Goal: Task Accomplishment & Management: Manage account settings

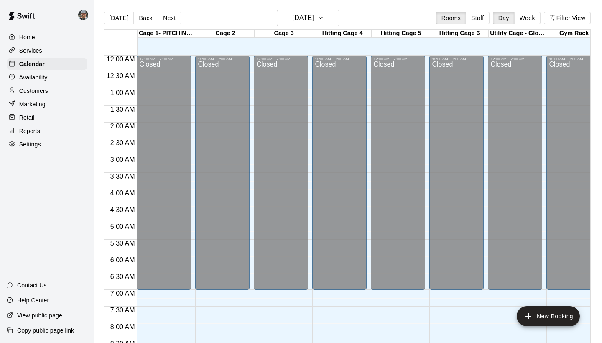
scroll to position [489, 0]
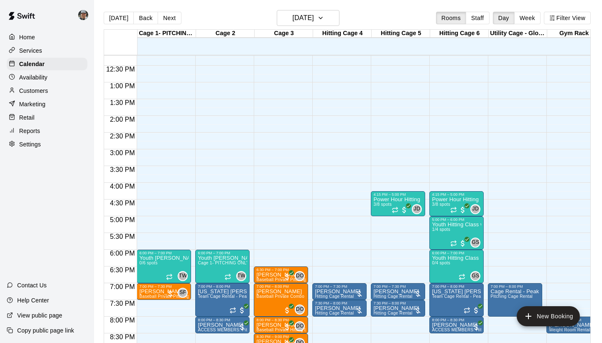
scroll to position [401, 0]
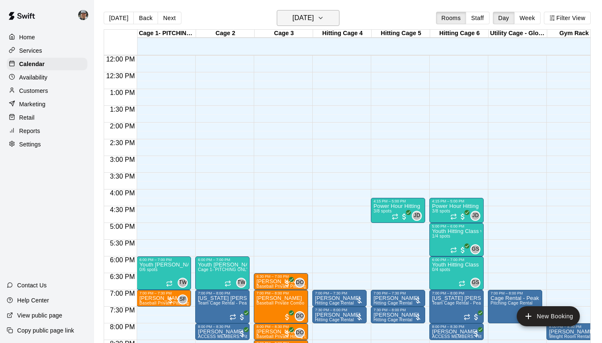
click at [324, 18] on icon "button" at bounding box center [320, 18] width 7 height 10
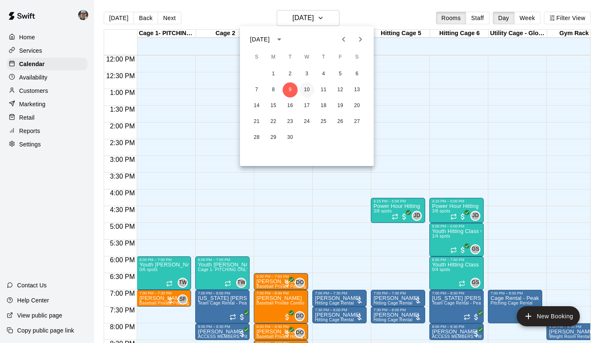
click at [311, 90] on button "10" at bounding box center [306, 89] width 15 height 15
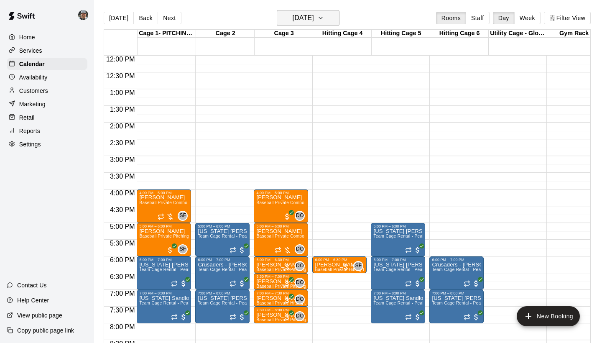
click at [324, 20] on icon "button" at bounding box center [320, 18] width 7 height 10
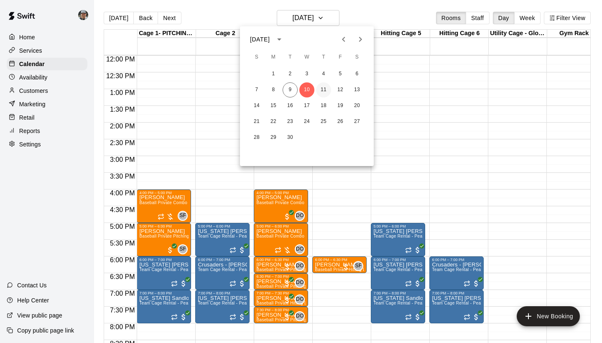
click at [322, 94] on button "11" at bounding box center [323, 89] width 15 height 15
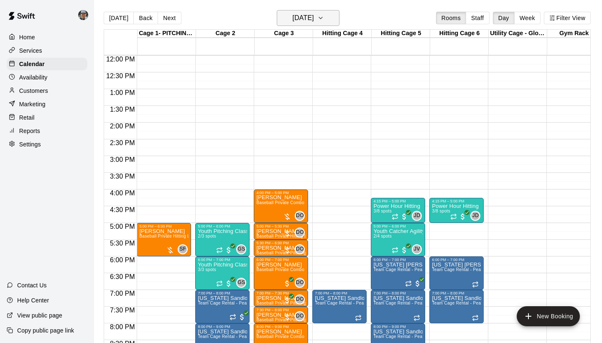
click at [324, 19] on icon "button" at bounding box center [320, 18] width 7 height 10
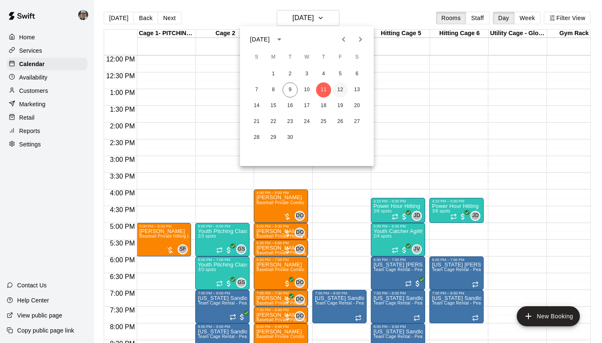
click at [343, 94] on button "12" at bounding box center [340, 89] width 15 height 15
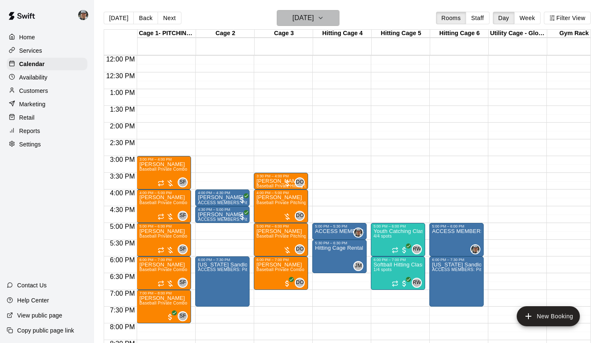
click at [324, 18] on icon "button" at bounding box center [320, 18] width 7 height 10
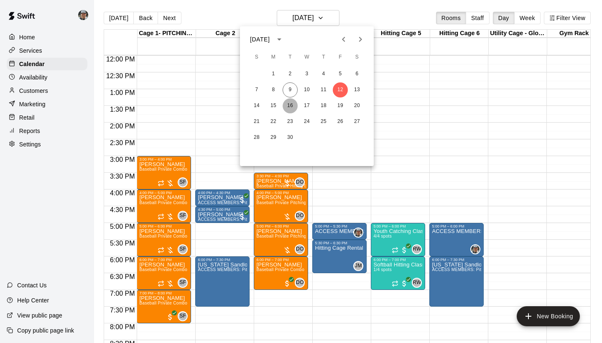
click at [289, 104] on button "16" at bounding box center [290, 105] width 15 height 15
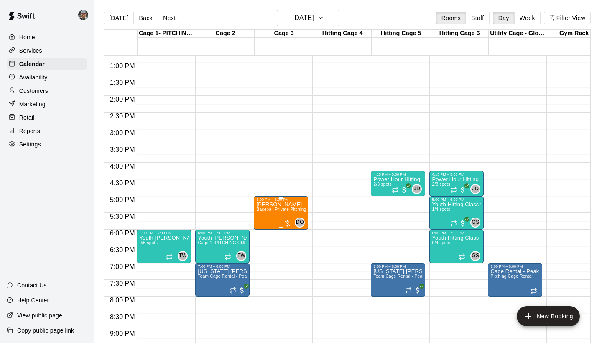
scroll to position [438, 0]
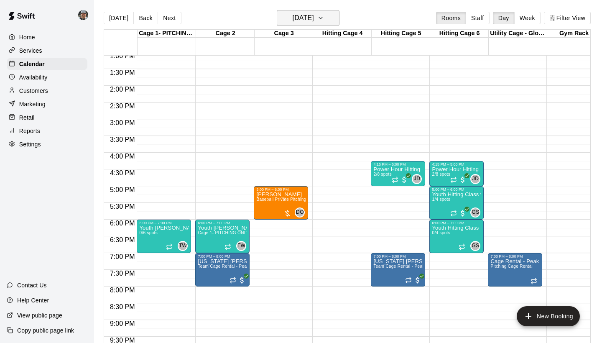
click at [324, 22] on icon "button" at bounding box center [320, 18] width 7 height 10
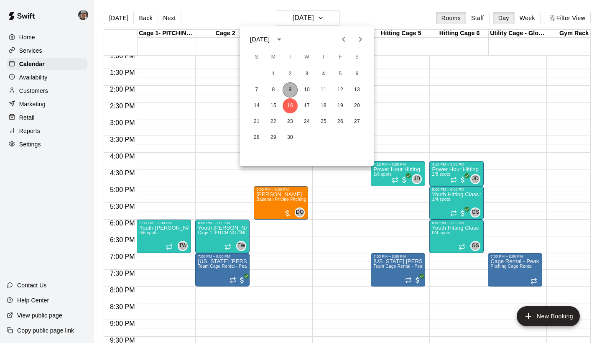
click at [290, 87] on button "9" at bounding box center [290, 89] width 15 height 15
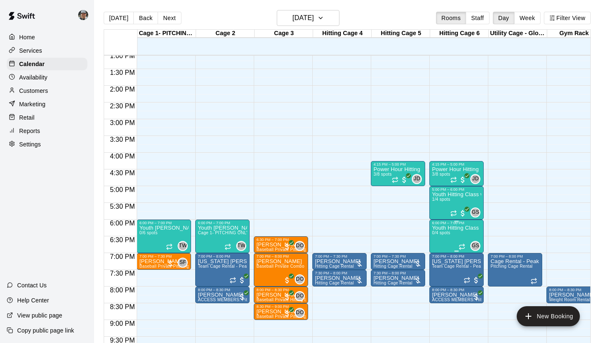
click at [442, 278] on icon "delete" at bounding box center [441, 274] width 6 height 8
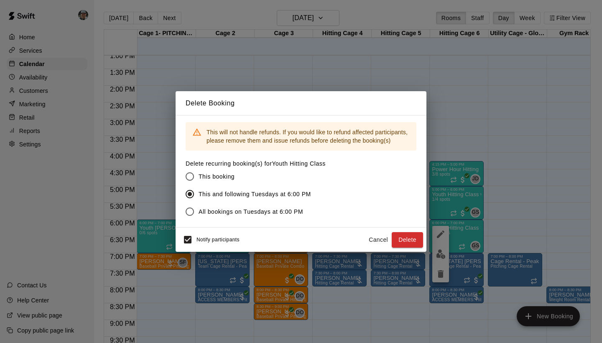
click at [376, 239] on button "Cancel" at bounding box center [378, 239] width 27 height 15
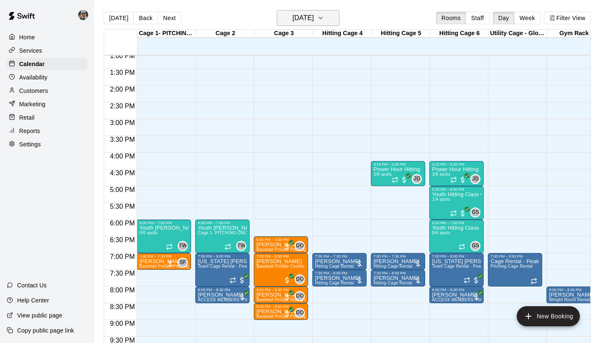
click at [336, 17] on button "[DATE]" at bounding box center [308, 18] width 63 height 16
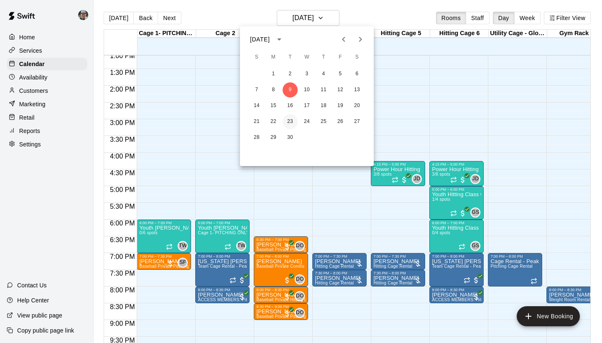
click at [289, 123] on button "23" at bounding box center [290, 121] width 15 height 15
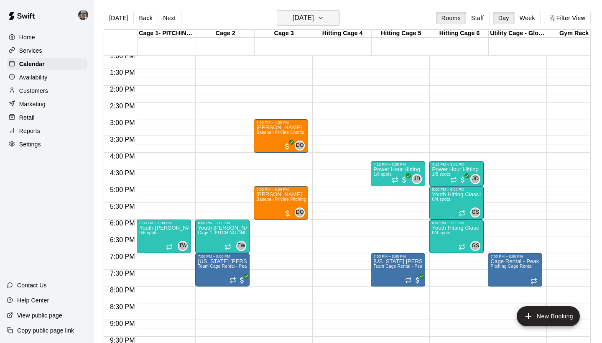
click at [324, 20] on icon "button" at bounding box center [320, 18] width 7 height 10
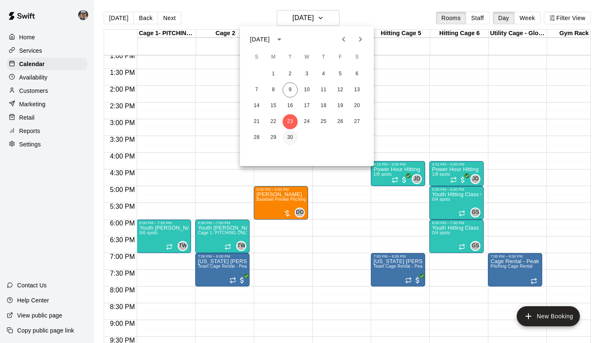
click at [288, 135] on button "30" at bounding box center [290, 137] width 15 height 15
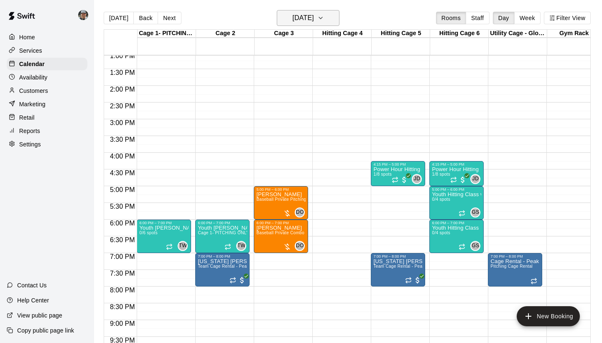
click at [336, 15] on button "Tuesday Sep 30" at bounding box center [308, 18] width 63 height 16
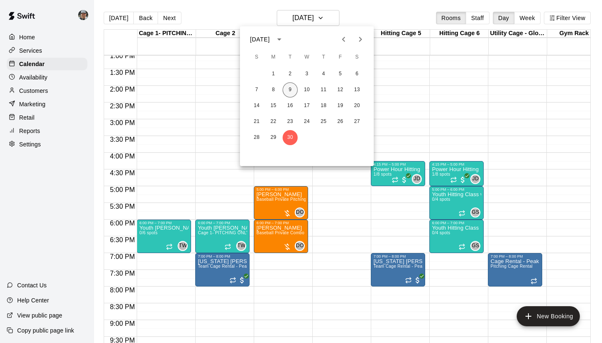
click at [290, 89] on button "9" at bounding box center [290, 89] width 15 height 15
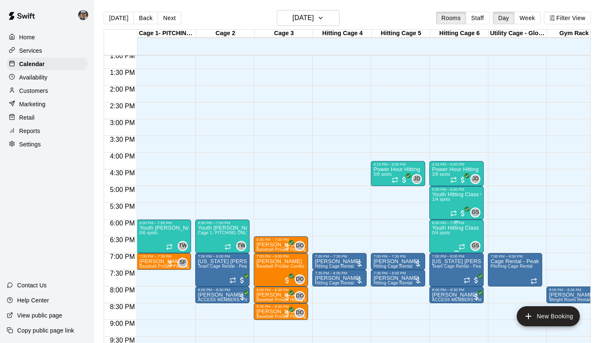
click at [443, 274] on icon "delete" at bounding box center [441, 274] width 6 height 8
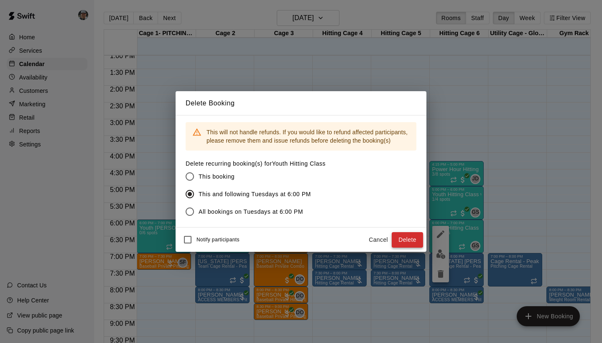
click at [399, 239] on button "Delete" at bounding box center [407, 239] width 31 height 15
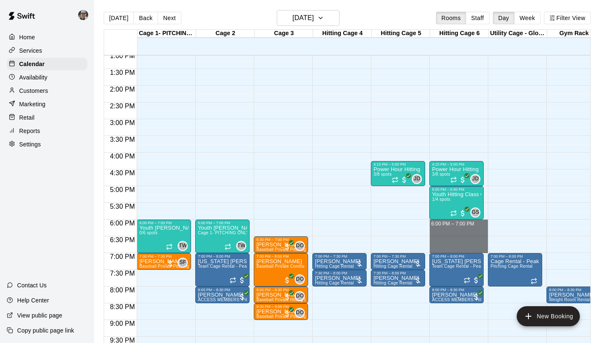
drag, startPoint x: 446, startPoint y: 223, endPoint x: 447, endPoint y: 247, distance: 24.3
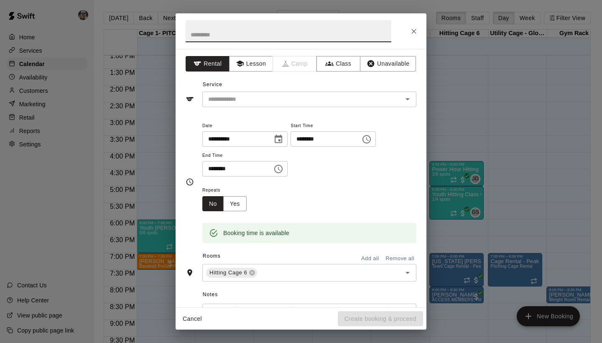
click at [153, 102] on div "**********" at bounding box center [301, 171] width 602 height 343
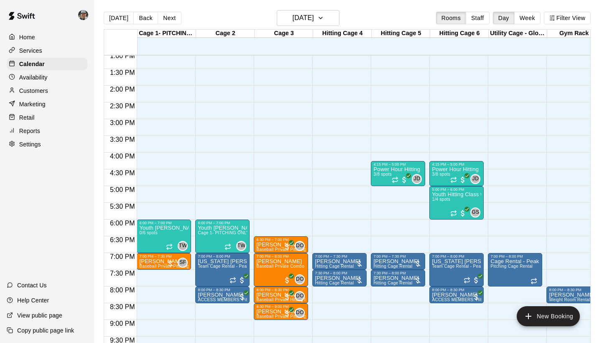
click at [41, 79] on p "Availability" at bounding box center [33, 77] width 28 height 8
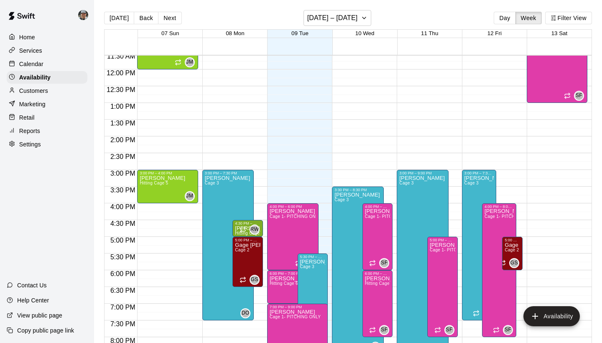
scroll to position [405, 0]
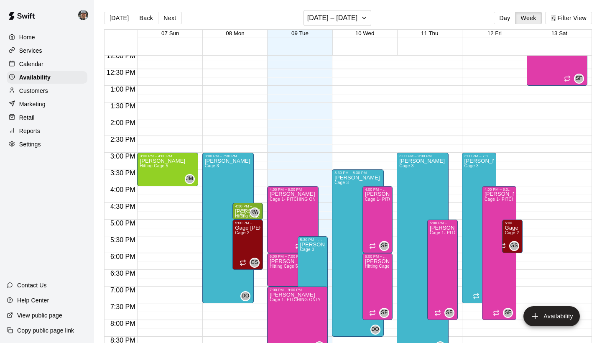
click at [323, 222] on div "12:00 AM – 7:00 AM Closed 4:00 PM – 6:00 PM Steve Firsich Cage 1- PITCHING ONLY…" at bounding box center [297, 52] width 61 height 802
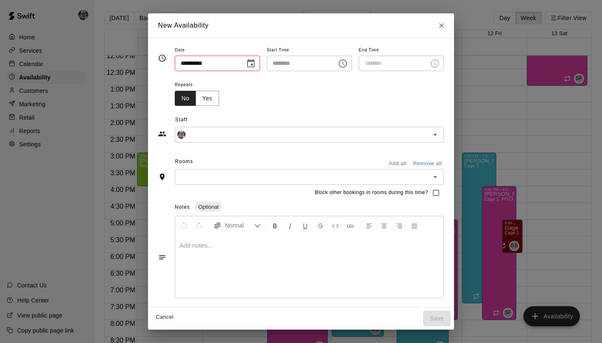
type input "**********"
type input "********"
click at [444, 25] on icon "Close" at bounding box center [441, 25] width 8 height 8
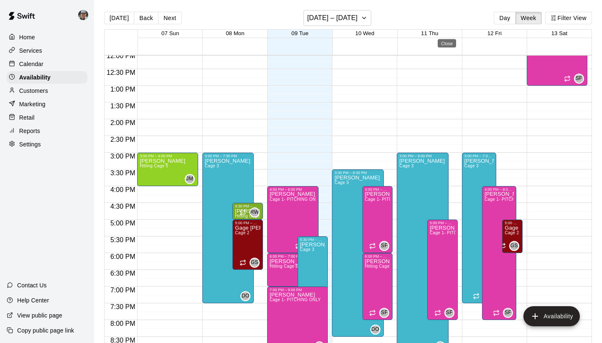
type input "**********"
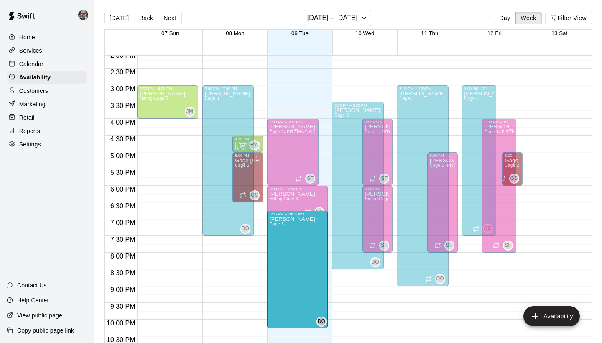
scroll to position [505, 0]
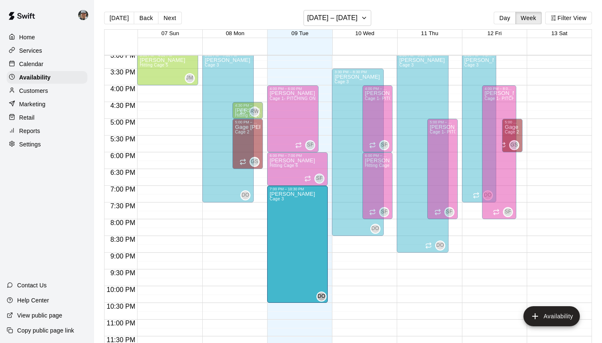
drag, startPoint x: 327, startPoint y: 256, endPoint x: 326, endPoint y: 207, distance: 48.9
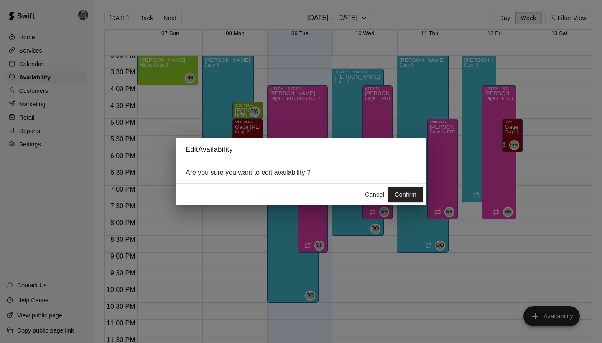
click at [377, 198] on button "Cancel" at bounding box center [374, 194] width 27 height 15
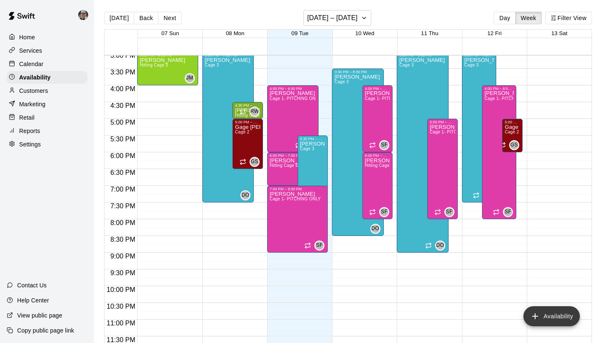
click at [541, 319] on button "Availability" at bounding box center [551, 316] width 56 height 20
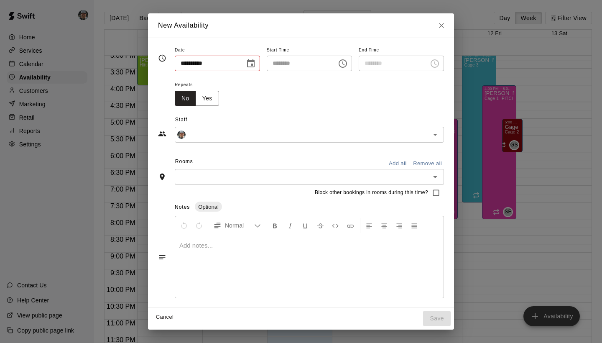
type input "**********"
type input "********"
click at [247, 63] on icon "Choose date, selected date is Sep 9, 2025" at bounding box center [251, 63] width 8 height 8
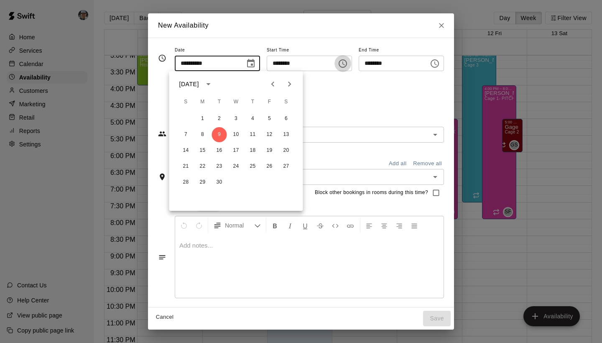
click at [346, 66] on icon "Choose time, selected time is 10:00 AM" at bounding box center [343, 63] width 8 height 8
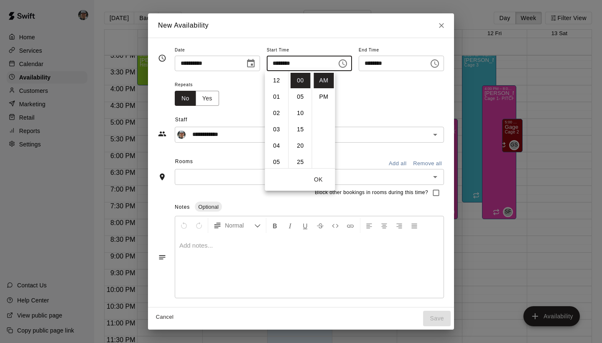
scroll to position [163, 0]
click at [277, 82] on li "06" at bounding box center [277, 84] width 20 height 15
click at [331, 98] on li "PM" at bounding box center [324, 96] width 20 height 15
type input "********"
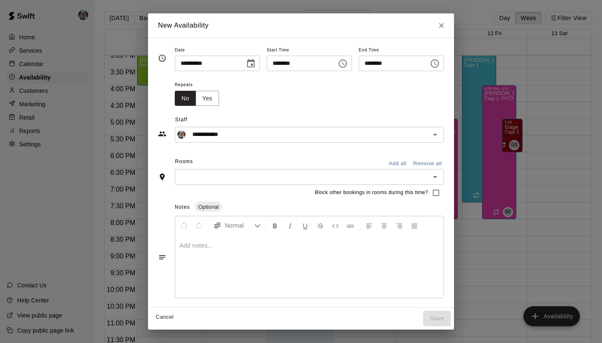
scroll to position [15, 0]
click at [405, 66] on input "********" at bounding box center [391, 63] width 64 height 15
click at [379, 63] on input "********" at bounding box center [391, 63] width 64 height 15
click at [369, 63] on input "********" at bounding box center [391, 63] width 64 height 15
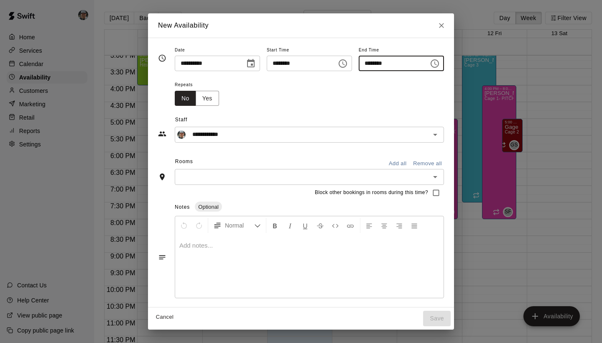
click at [369, 63] on input "********" at bounding box center [391, 63] width 64 height 15
type input "********"
click at [225, 132] on input "**********" at bounding box center [303, 134] width 228 height 10
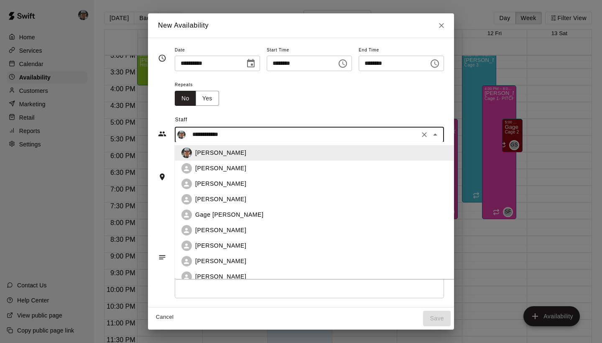
click at [234, 214] on div "Gage Scribner" at bounding box center [321, 214] width 253 height 9
type input "**********"
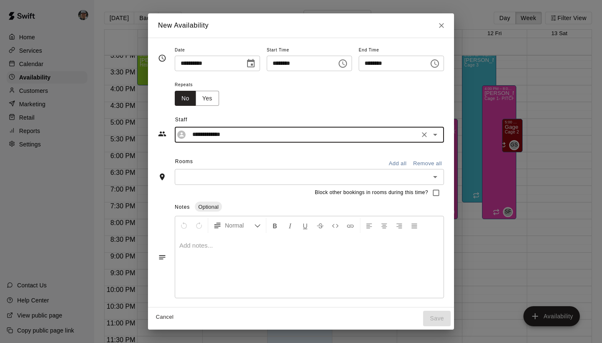
click at [253, 180] on input "text" at bounding box center [302, 176] width 250 height 10
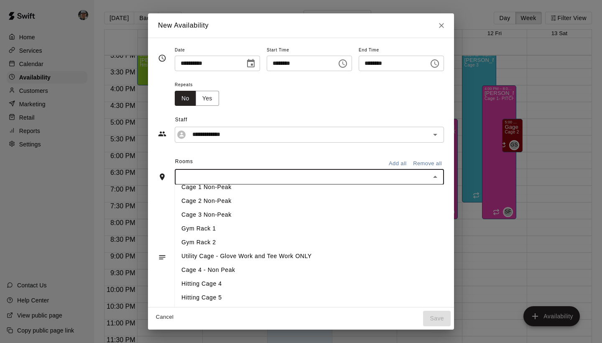
scroll to position [49, 0]
click at [270, 284] on li "Hitting Cage 4" at bounding box center [315, 284] width 280 height 14
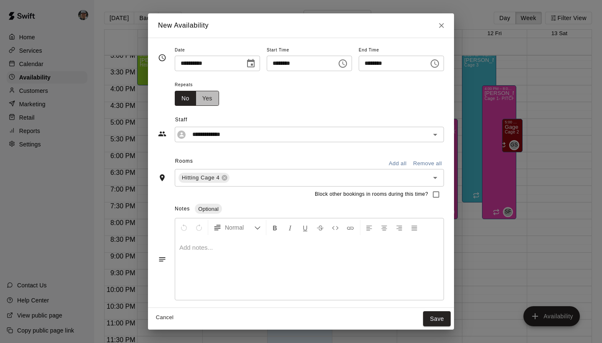
click at [199, 99] on button "Yes" at bounding box center [207, 98] width 23 height 15
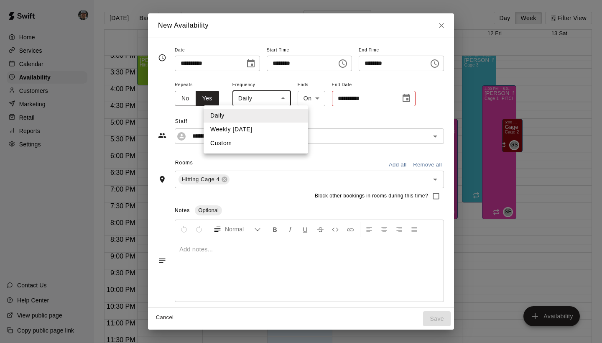
click at [272, 101] on body "Home Services Calendar Availability Customers Marketing Retail Reports Settings…" at bounding box center [301, 178] width 602 height 356
click at [261, 127] on li "Weekly on Tuesday" at bounding box center [256, 129] width 104 height 14
type input "******"
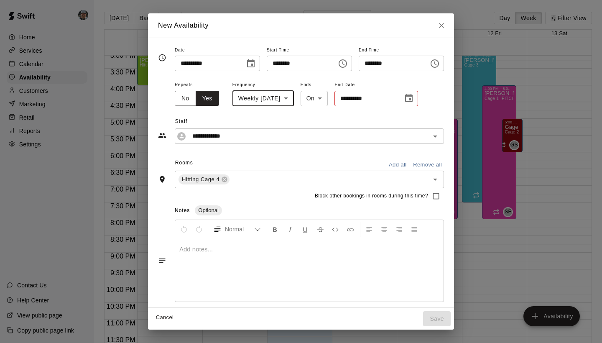
click at [369, 100] on input "**********" at bounding box center [365, 98] width 63 height 15
click at [411, 98] on icon "Choose date" at bounding box center [409, 98] width 10 height 10
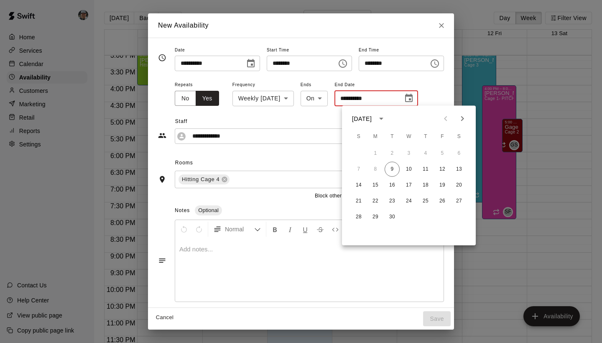
click at [461, 122] on icon "Next month" at bounding box center [462, 119] width 10 height 10
click at [389, 214] on button "25" at bounding box center [391, 216] width 15 height 15
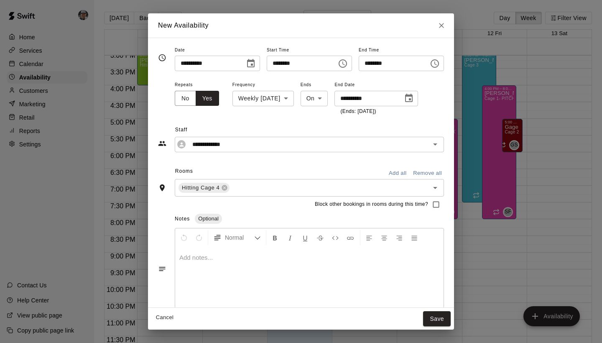
type input "**********"
click at [443, 321] on button "Save" at bounding box center [437, 318] width 28 height 15
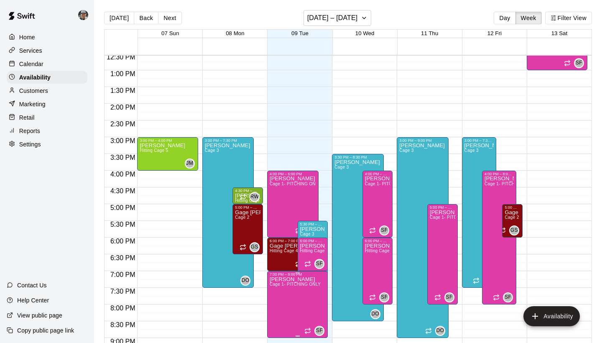
scroll to position [418, 0]
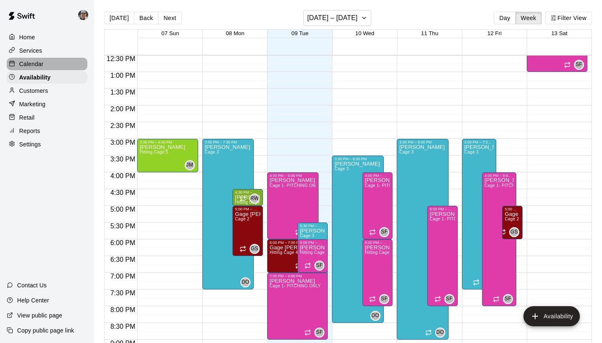
click at [39, 62] on p "Calendar" at bounding box center [31, 64] width 24 height 8
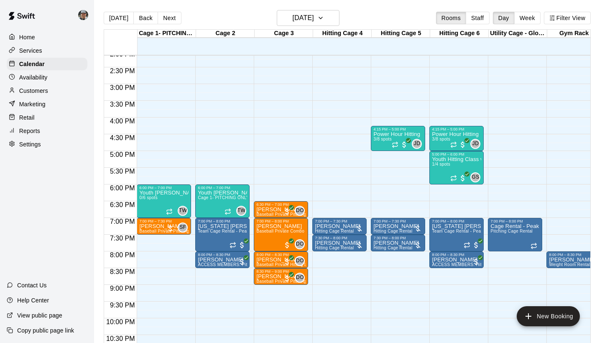
scroll to position [474, 0]
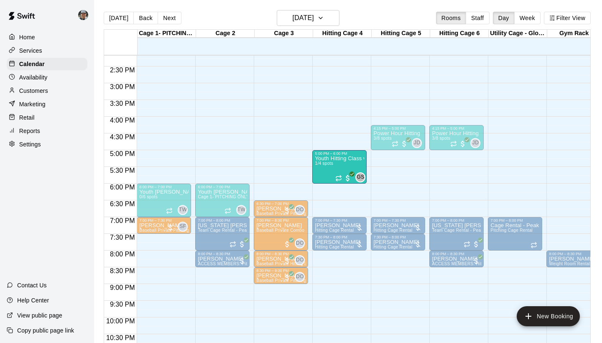
drag, startPoint x: 452, startPoint y: 165, endPoint x: 344, endPoint y: 169, distance: 107.9
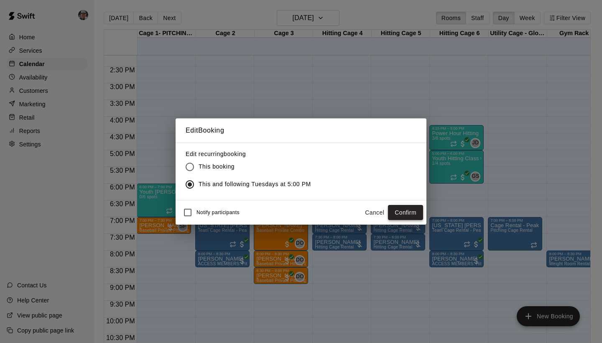
click at [407, 211] on button "Confirm" at bounding box center [405, 212] width 35 height 15
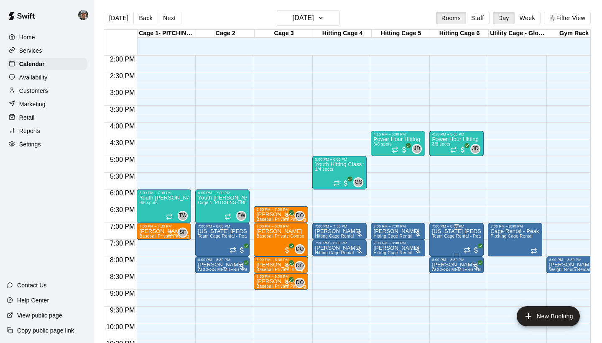
scroll to position [468, 0]
click at [324, 16] on icon "button" at bounding box center [320, 18] width 7 height 10
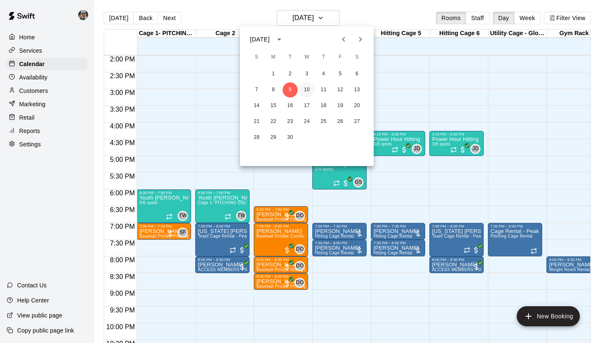
click at [304, 89] on button "10" at bounding box center [306, 89] width 15 height 15
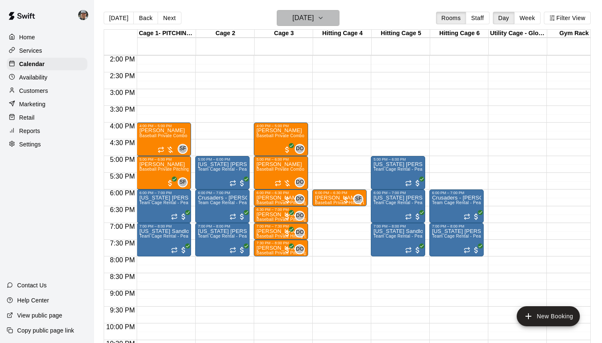
click at [324, 18] on icon "button" at bounding box center [320, 18] width 7 height 10
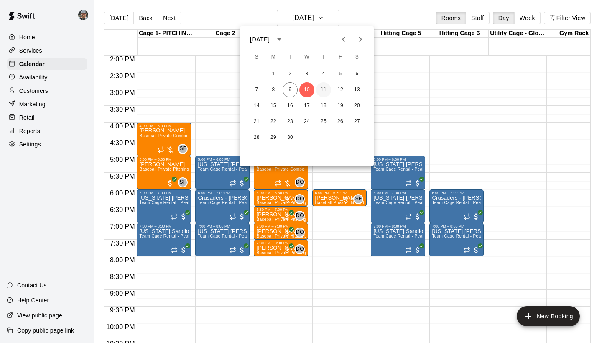
click at [320, 90] on button "11" at bounding box center [323, 89] width 15 height 15
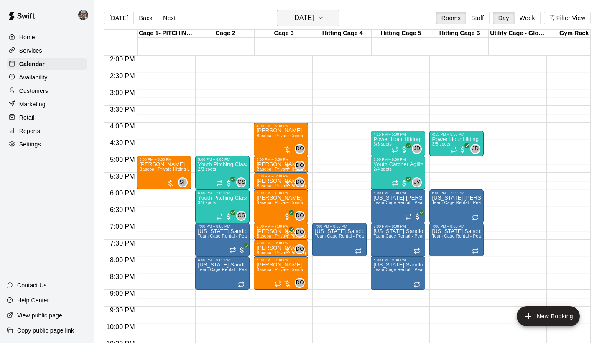
click at [324, 18] on icon "button" at bounding box center [320, 18] width 7 height 10
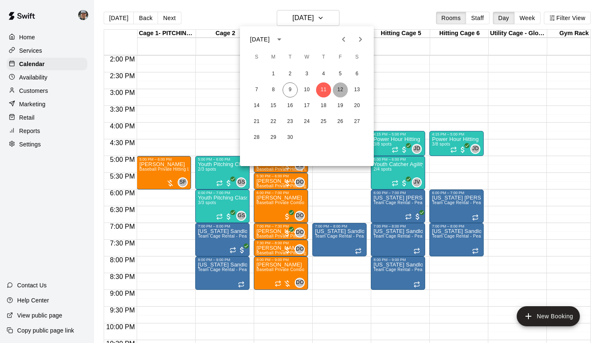
click at [340, 94] on button "12" at bounding box center [340, 89] width 15 height 15
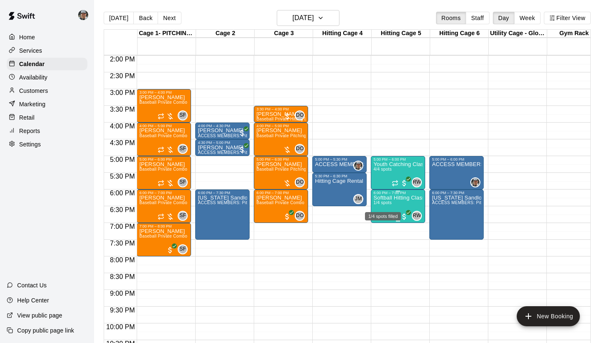
click at [379, 203] on span "1/4 spots" at bounding box center [382, 202] width 18 height 5
click at [379, 232] on img "edit" at bounding box center [382, 229] width 10 height 10
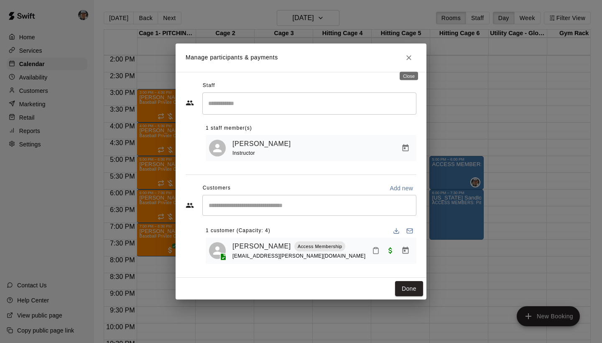
click at [410, 58] on icon "Close" at bounding box center [409, 57] width 8 height 8
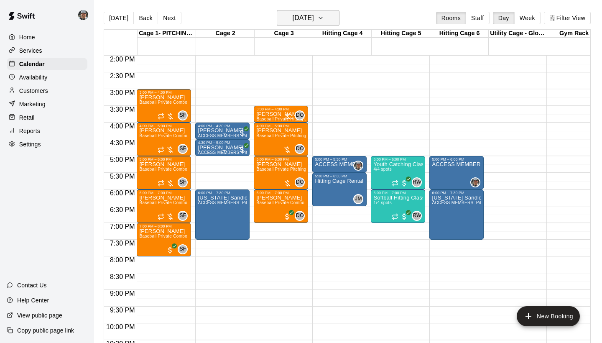
click at [324, 18] on icon "button" at bounding box center [320, 18] width 7 height 10
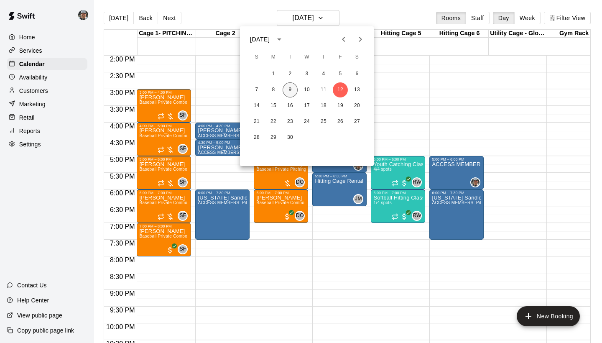
click at [290, 89] on button "9" at bounding box center [290, 89] width 15 height 15
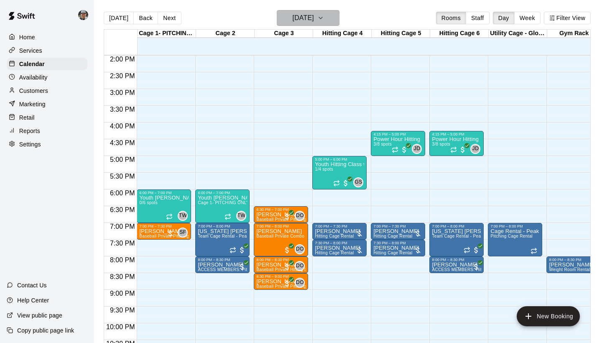
click at [324, 18] on icon "button" at bounding box center [320, 18] width 7 height 10
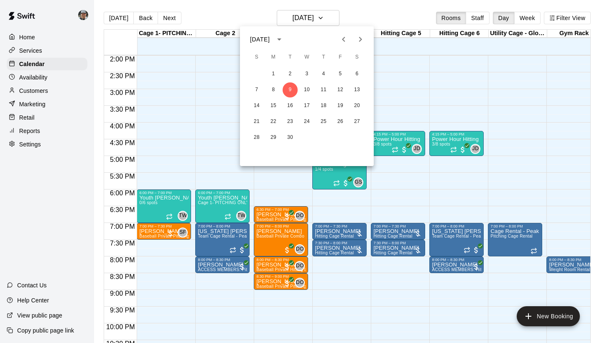
click at [401, 179] on div at bounding box center [301, 171] width 602 height 343
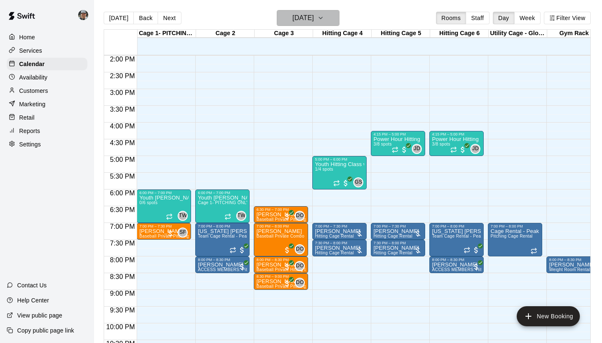
click at [324, 22] on icon "button" at bounding box center [320, 18] width 7 height 10
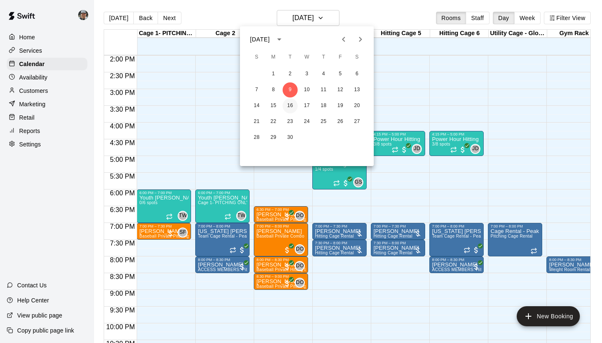
click at [292, 105] on button "16" at bounding box center [290, 105] width 15 height 15
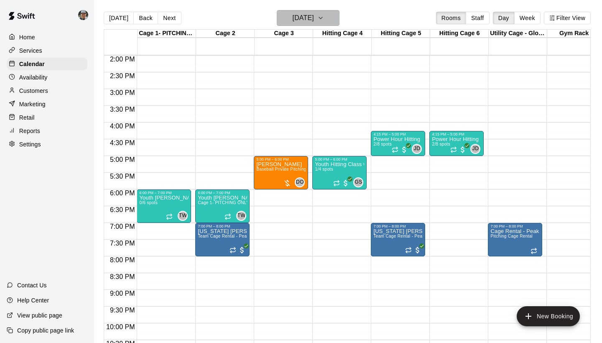
click at [324, 16] on icon "button" at bounding box center [320, 18] width 7 height 10
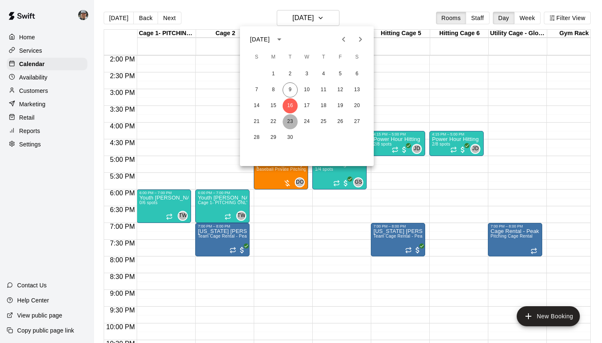
click at [285, 121] on button "23" at bounding box center [290, 121] width 15 height 15
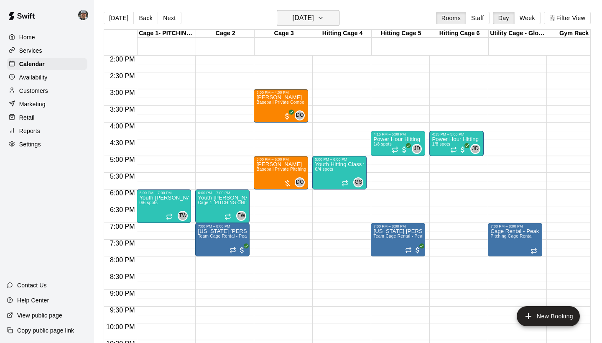
click at [324, 16] on icon "button" at bounding box center [320, 18] width 7 height 10
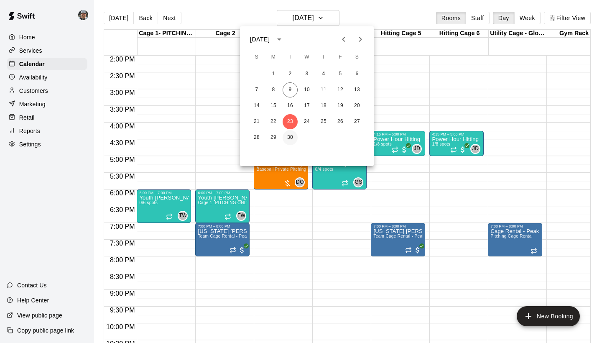
click at [292, 135] on button "30" at bounding box center [290, 137] width 15 height 15
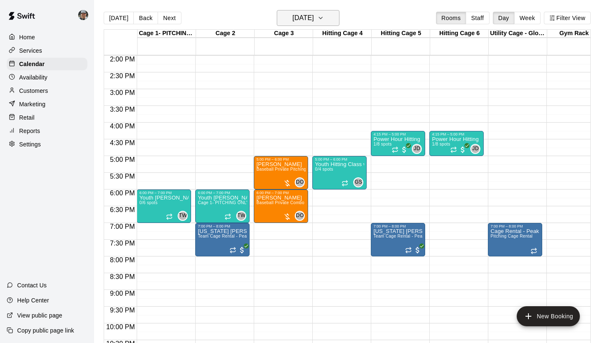
click at [324, 22] on icon "button" at bounding box center [320, 18] width 7 height 10
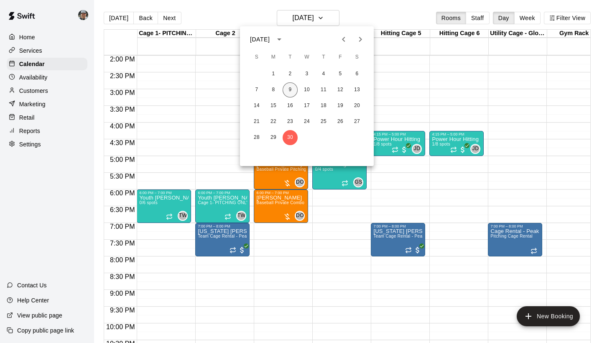
click at [291, 88] on button "9" at bounding box center [290, 89] width 15 height 15
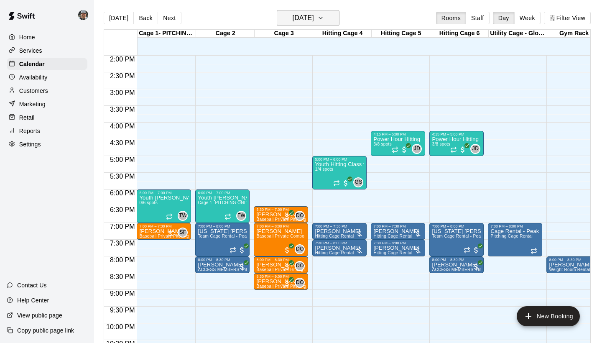
click at [333, 24] on button "[DATE]" at bounding box center [308, 18] width 63 height 16
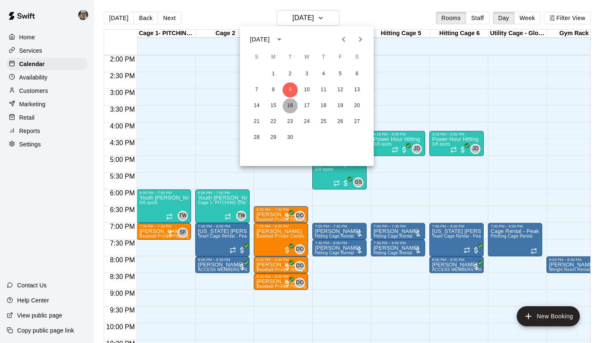
click at [292, 102] on button "16" at bounding box center [290, 105] width 15 height 15
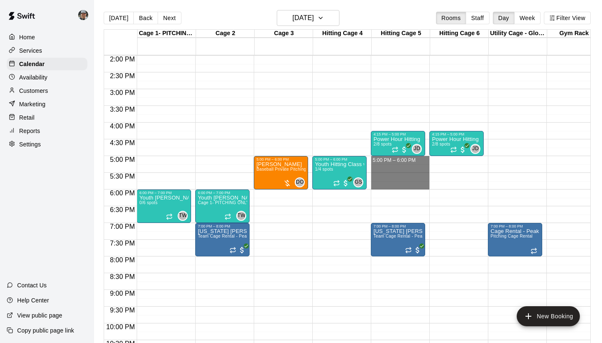
drag, startPoint x: 398, startPoint y: 160, endPoint x: 399, endPoint y: 184, distance: 24.3
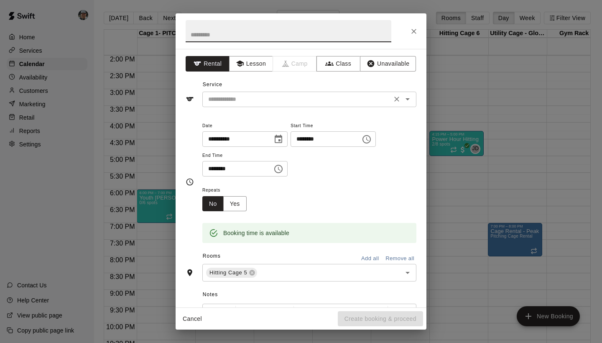
click at [268, 97] on input "text" at bounding box center [297, 99] width 184 height 10
click at [249, 64] on button "Lesson" at bounding box center [251, 63] width 44 height 15
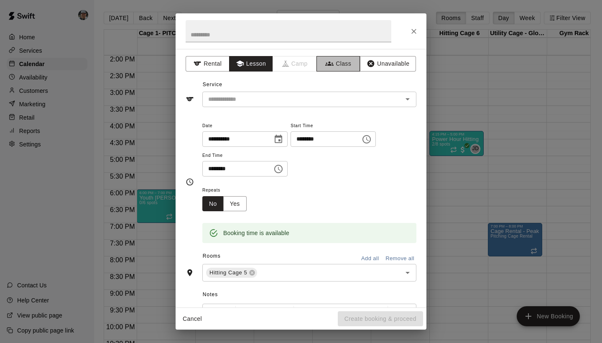
click at [319, 59] on button "Class" at bounding box center [338, 63] width 44 height 15
click at [308, 96] on input "text" at bounding box center [302, 99] width 195 height 10
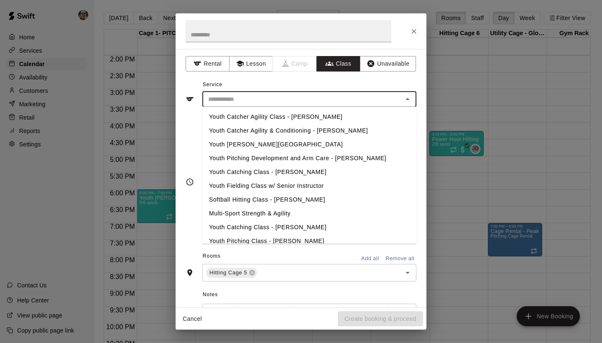
click at [309, 131] on li "Youth Catcher Agility & Conditioning - Vasquez" at bounding box center [309, 131] width 214 height 14
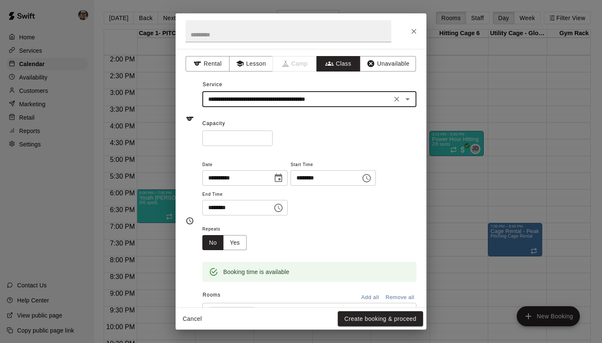
click at [351, 98] on input "**********" at bounding box center [297, 99] width 184 height 10
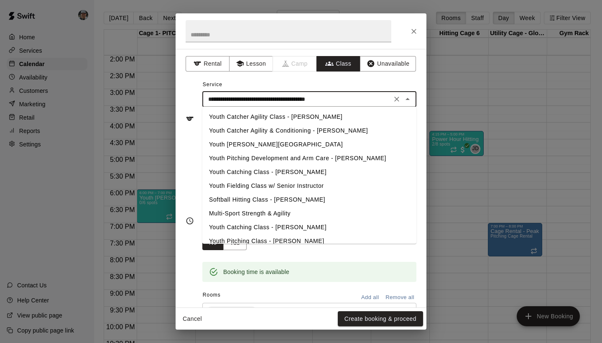
click at [316, 120] on li "Youth Catcher Agility Class - Vasquez" at bounding box center [309, 117] width 214 height 14
type input "**********"
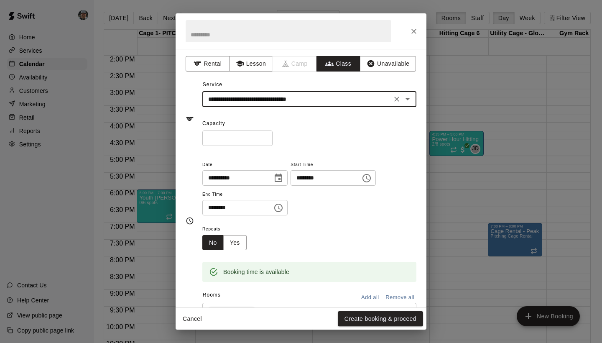
click at [267, 136] on input "*" at bounding box center [237, 137] width 70 height 15
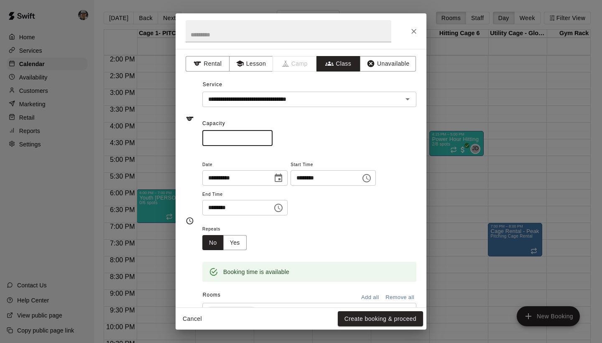
click at [267, 136] on input "*" at bounding box center [237, 137] width 70 height 15
type input "*"
click at [267, 136] on input "*" at bounding box center [237, 137] width 70 height 15
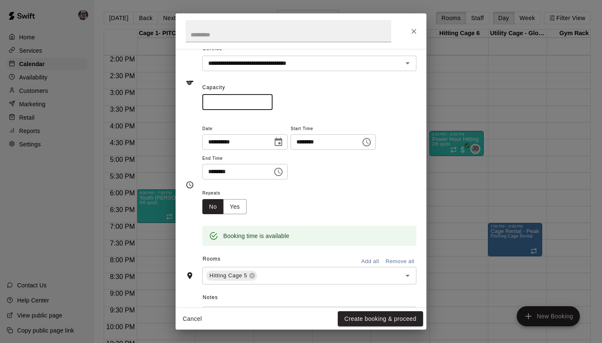
scroll to position [48, 0]
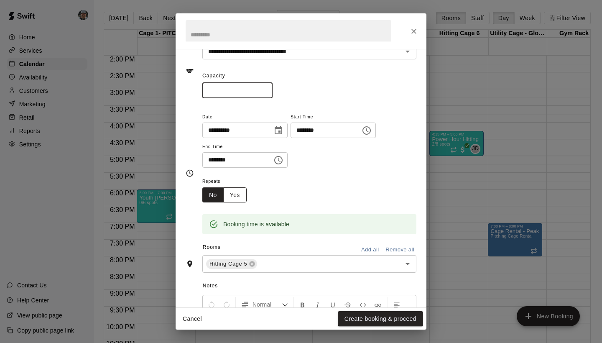
click at [239, 193] on button "Yes" at bounding box center [234, 194] width 23 height 15
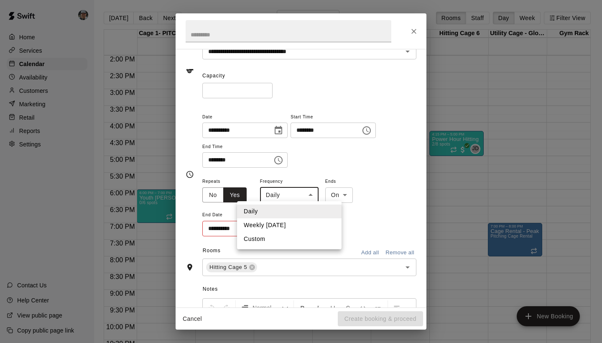
click at [306, 194] on body "Home Services Calendar Availability Customers Marketing Retail Reports Settings…" at bounding box center [301, 178] width 602 height 356
click at [291, 223] on li "Weekly on Tuesday" at bounding box center [289, 225] width 104 height 14
type input "******"
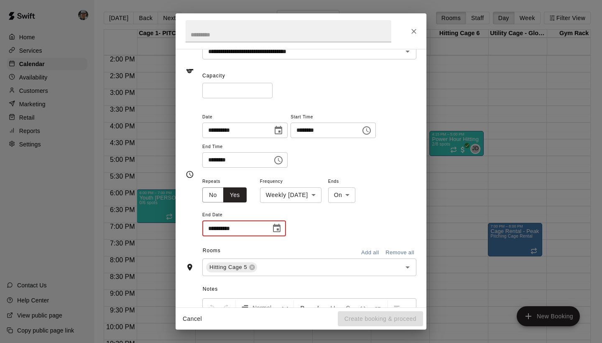
click at [255, 225] on input "**********" at bounding box center [233, 228] width 63 height 15
click at [276, 227] on icon "Choose date" at bounding box center [277, 228] width 10 height 10
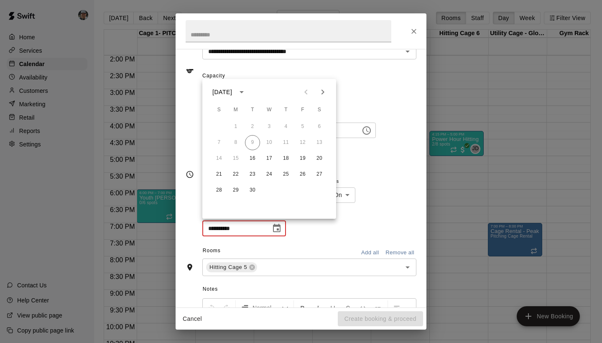
click at [321, 92] on icon "Next month" at bounding box center [323, 92] width 10 height 10
click at [251, 190] on button "25" at bounding box center [252, 190] width 15 height 15
type input "**********"
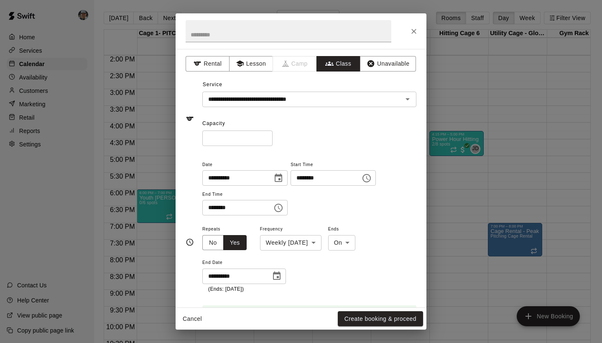
scroll to position [0, 0]
click at [372, 318] on button "Create booking & proceed" at bounding box center [380, 318] width 85 height 15
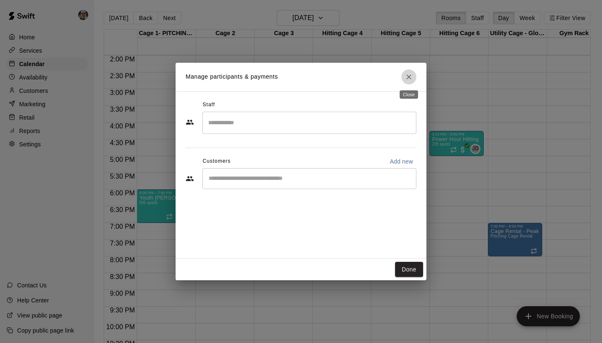
click at [406, 74] on icon "Close" at bounding box center [409, 77] width 8 height 8
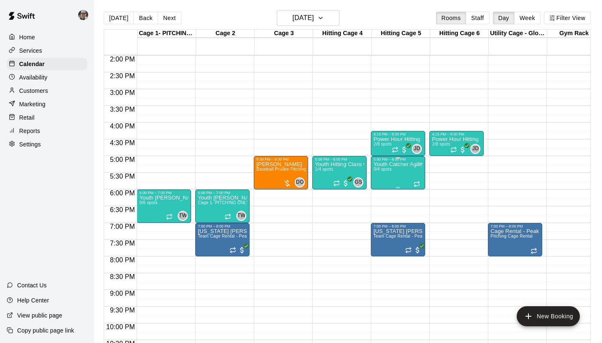
click at [401, 171] on div "Youth Catcher Agility Class - Vasquez 0/4 spots" at bounding box center [397, 332] width 49 height 343
click at [382, 172] on icon "edit" at bounding box center [382, 171] width 8 height 8
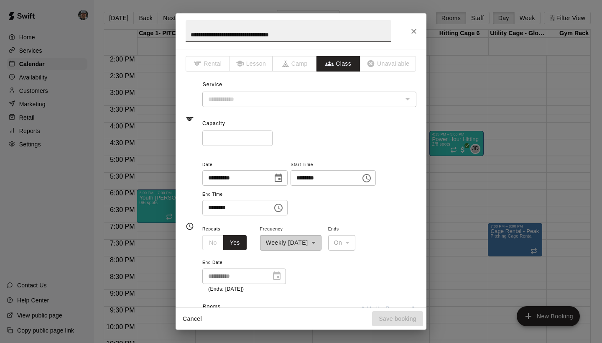
type input "**********"
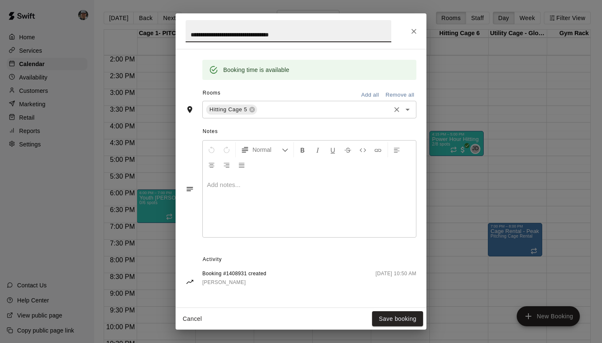
scroll to position [244, 0]
click at [415, 28] on icon "Close" at bounding box center [414, 31] width 8 height 8
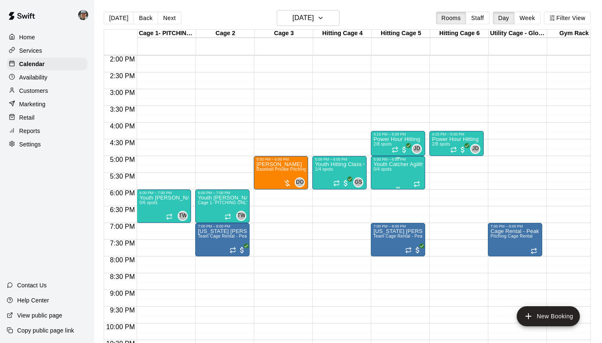
click at [397, 178] on div "Youth Catcher Agility Class - Vasquez 0/4 spots" at bounding box center [397, 332] width 49 height 343
click at [383, 191] on img "edit" at bounding box center [382, 191] width 10 height 10
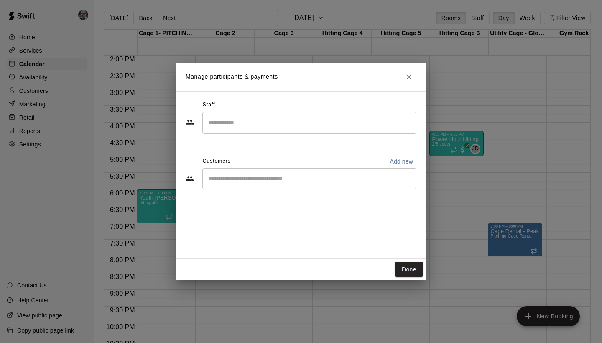
click at [283, 127] on input "Search staff" at bounding box center [309, 122] width 206 height 15
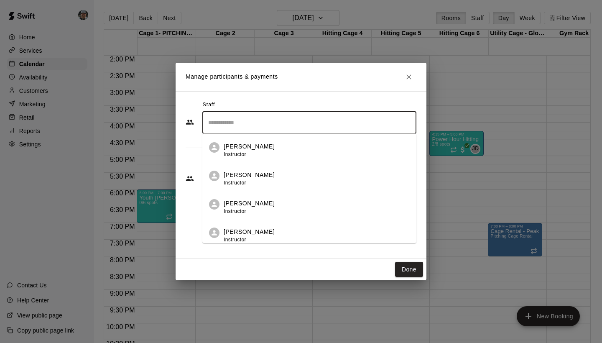
type input "*"
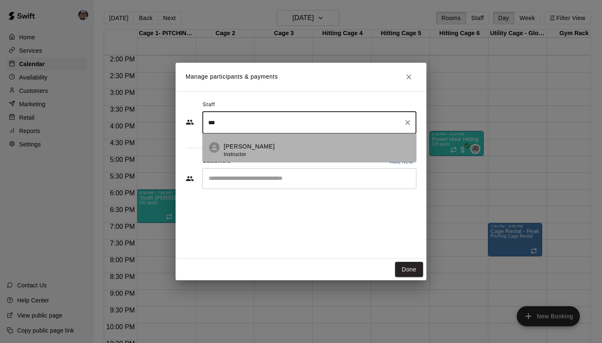
click at [260, 150] on p "Jonathan Vasquez" at bounding box center [249, 146] width 51 height 9
type input "***"
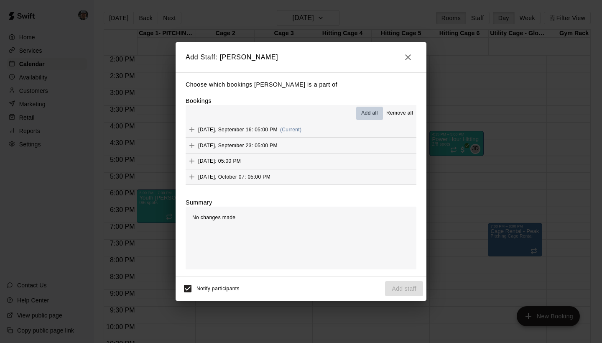
click at [369, 112] on span "Add all" at bounding box center [369, 113] width 17 height 8
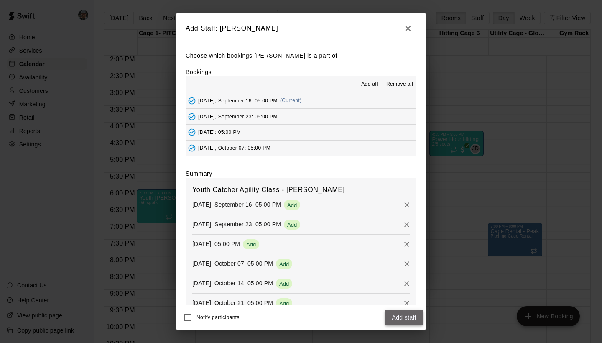
click at [402, 316] on button "Add staff" at bounding box center [404, 317] width 38 height 15
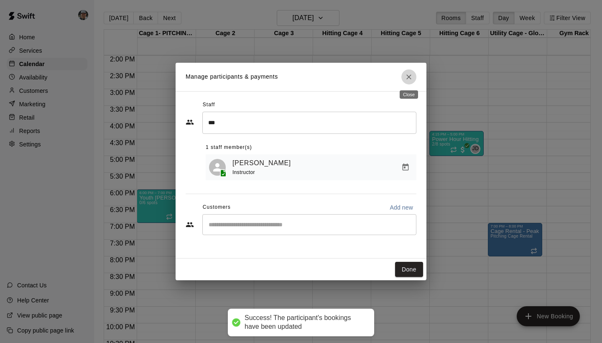
click at [410, 80] on icon "Close" at bounding box center [409, 77] width 8 height 8
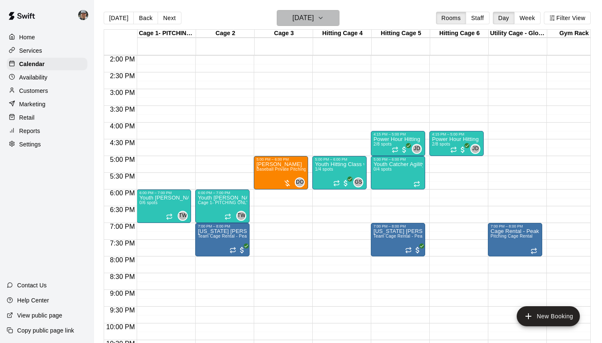
click at [324, 18] on icon "button" at bounding box center [320, 18] width 7 height 10
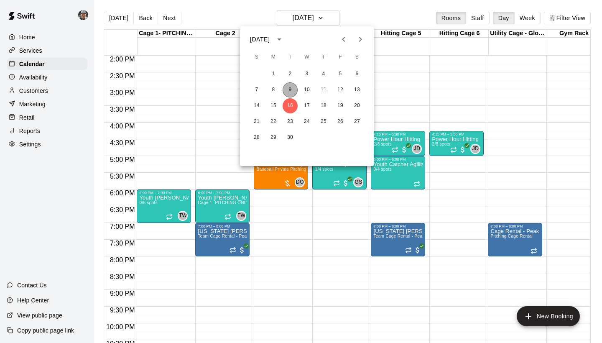
click at [287, 91] on button "9" at bounding box center [290, 89] width 15 height 15
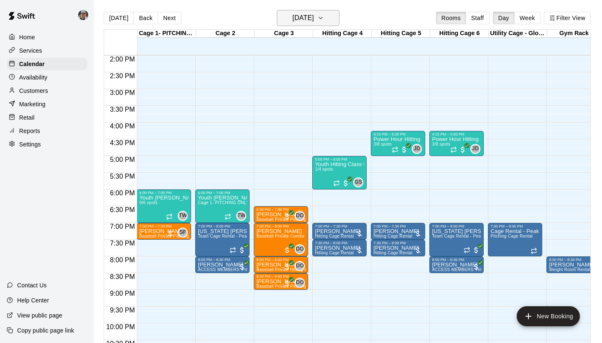
click at [329, 20] on button "[DATE]" at bounding box center [308, 18] width 63 height 16
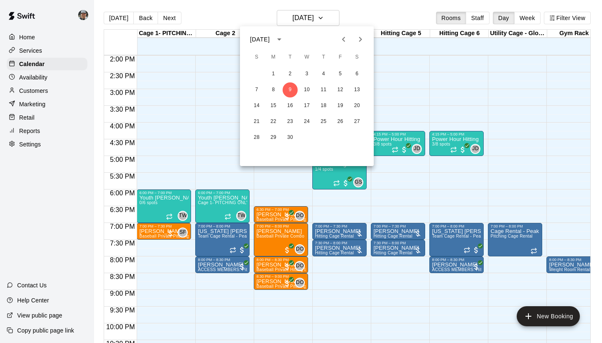
click at [405, 183] on div at bounding box center [301, 171] width 602 height 343
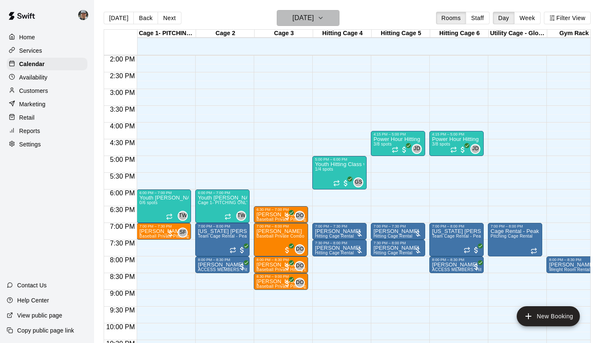
click at [324, 23] on icon "button" at bounding box center [320, 18] width 7 height 10
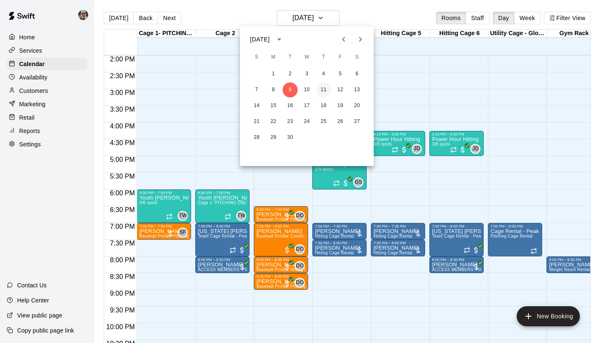
click at [325, 92] on button "11" at bounding box center [323, 89] width 15 height 15
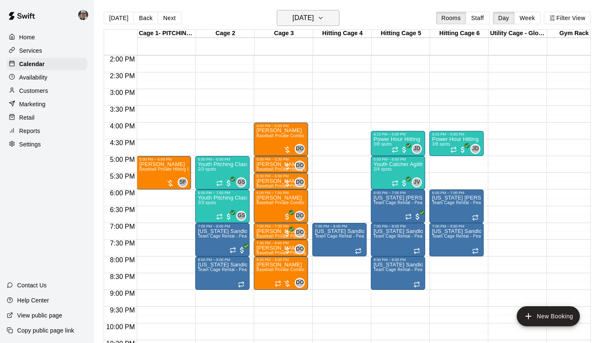
click at [324, 19] on icon "button" at bounding box center [320, 18] width 7 height 10
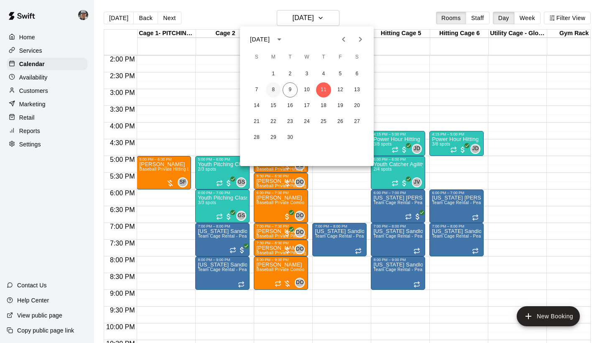
click at [273, 92] on button "8" at bounding box center [273, 89] width 15 height 15
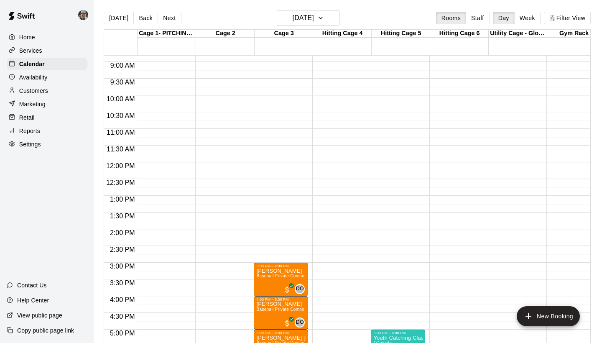
scroll to position [412, 0]
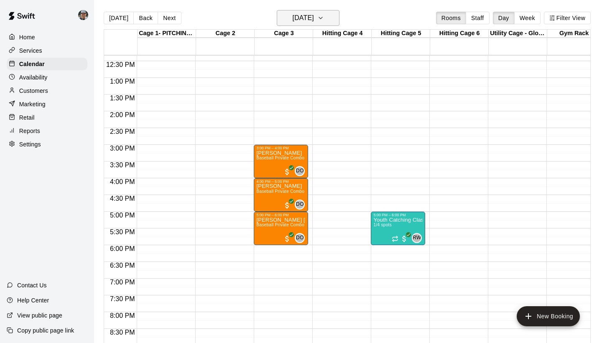
click at [336, 16] on button "Monday Sep 08" at bounding box center [308, 18] width 63 height 16
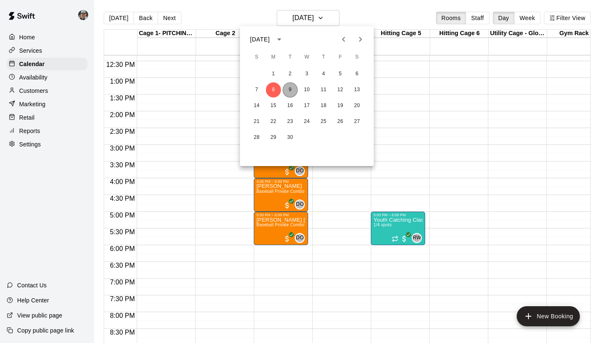
click at [291, 91] on button "9" at bounding box center [290, 89] width 15 height 15
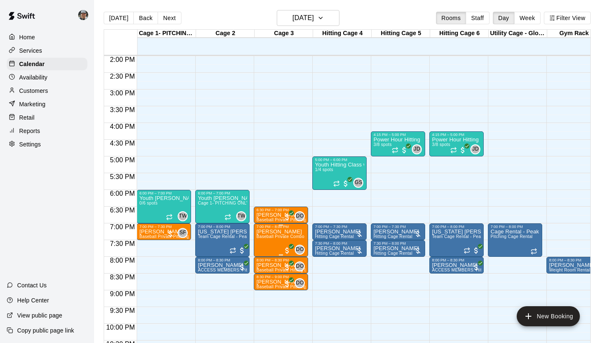
scroll to position [484, 0]
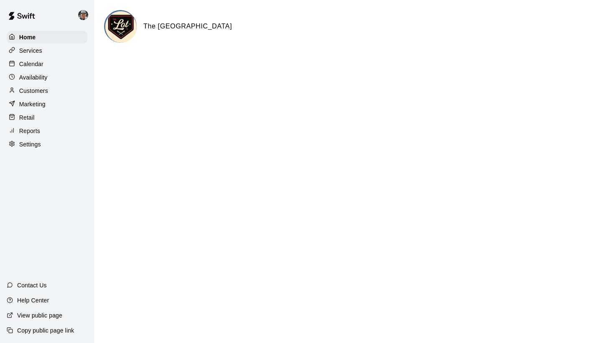
click at [40, 60] on p "Calendar" at bounding box center [31, 64] width 24 height 8
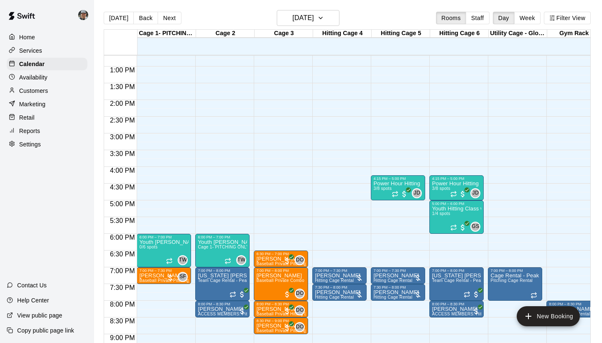
scroll to position [434, 0]
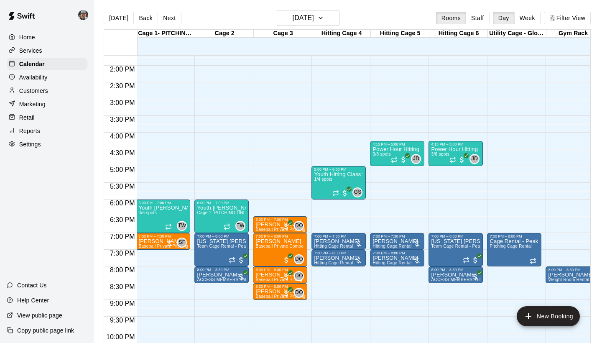
scroll to position [457, 1]
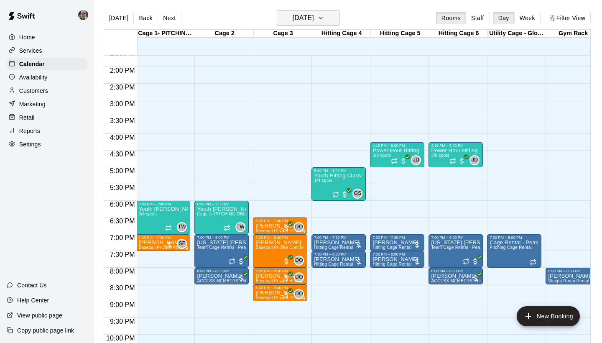
click at [328, 24] on button "[DATE]" at bounding box center [308, 18] width 63 height 16
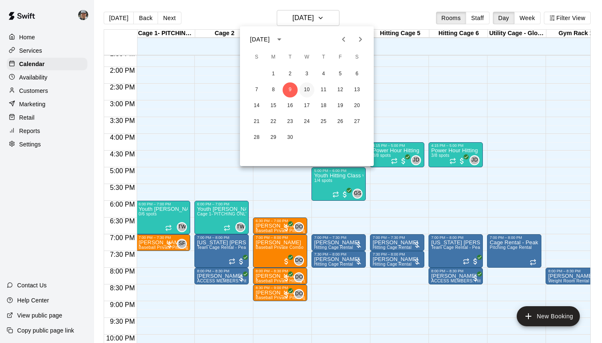
click at [308, 90] on button "10" at bounding box center [306, 89] width 15 height 15
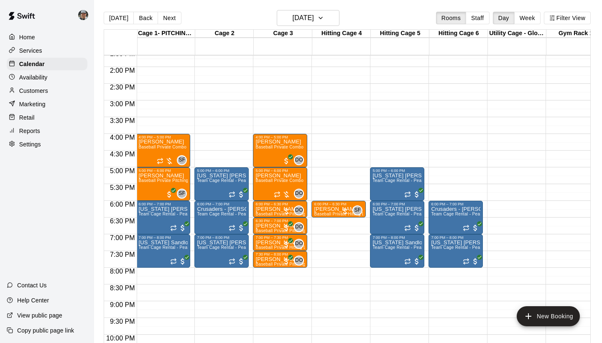
scroll to position [480, 1]
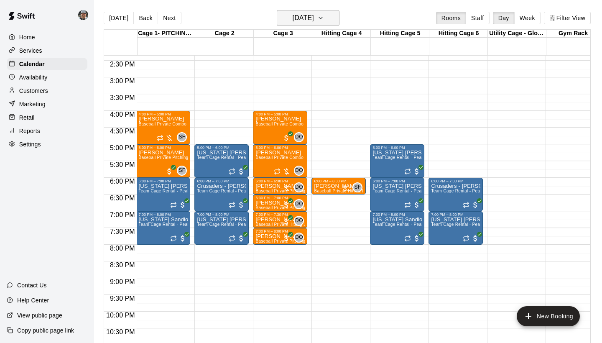
click at [322, 18] on icon "button" at bounding box center [320, 18] width 3 height 2
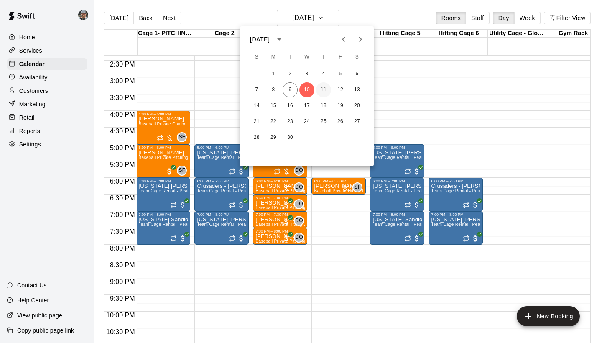
click at [326, 86] on button "11" at bounding box center [323, 89] width 15 height 15
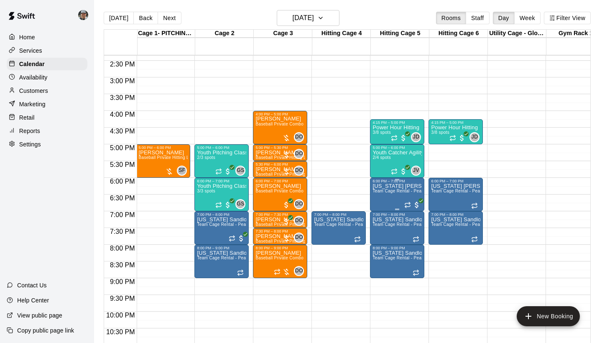
scroll to position [489, 1]
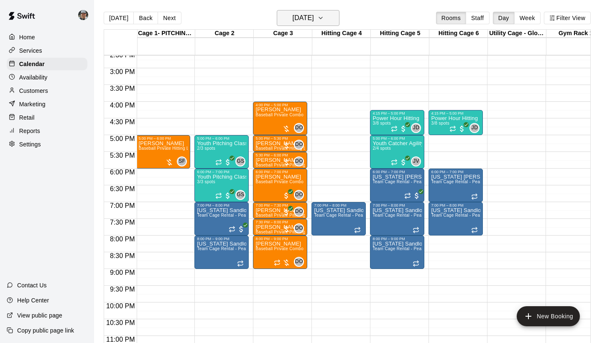
click at [322, 18] on icon "button" at bounding box center [320, 18] width 3 height 2
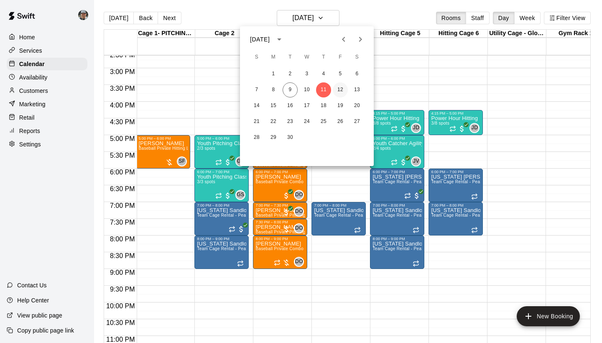
click at [338, 92] on button "12" at bounding box center [340, 89] width 15 height 15
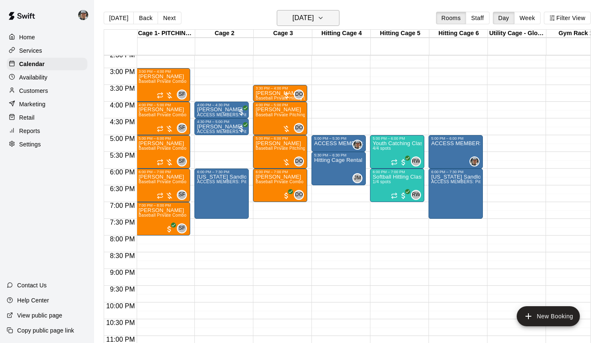
click at [324, 17] on icon "button" at bounding box center [320, 18] width 7 height 10
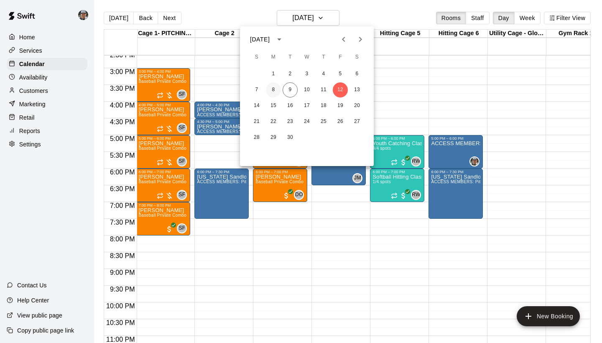
click at [276, 91] on button "8" at bounding box center [273, 89] width 15 height 15
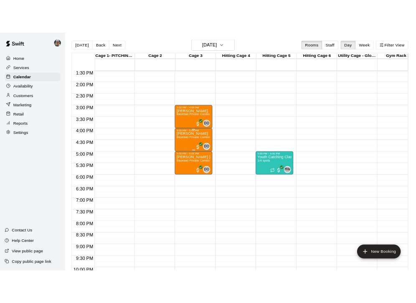
scroll to position [452, 1]
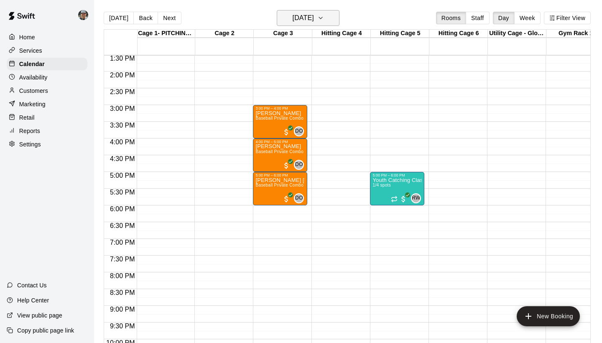
click at [324, 21] on icon "button" at bounding box center [320, 18] width 7 height 10
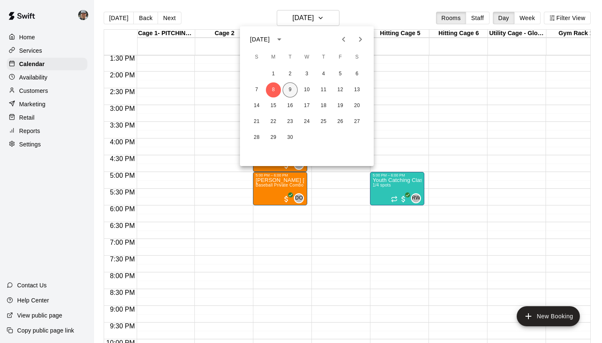
click at [291, 89] on button "9" at bounding box center [290, 89] width 15 height 15
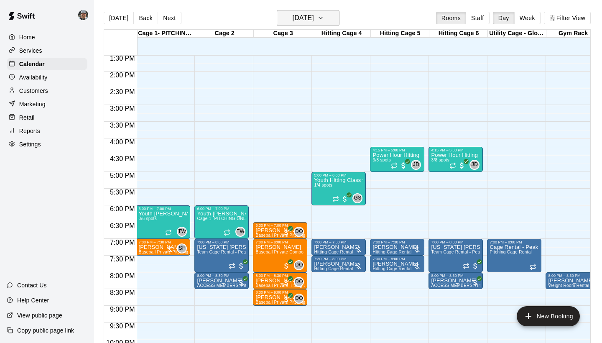
click at [322, 18] on icon "button" at bounding box center [320, 18] width 3 height 2
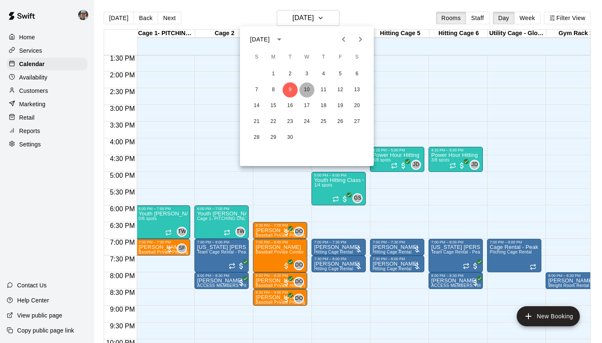
click at [308, 87] on button "10" at bounding box center [306, 89] width 15 height 15
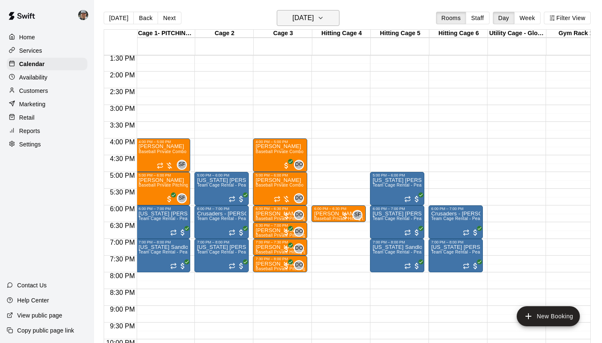
click at [337, 25] on button "Wednesday Sep 10" at bounding box center [308, 18] width 63 height 16
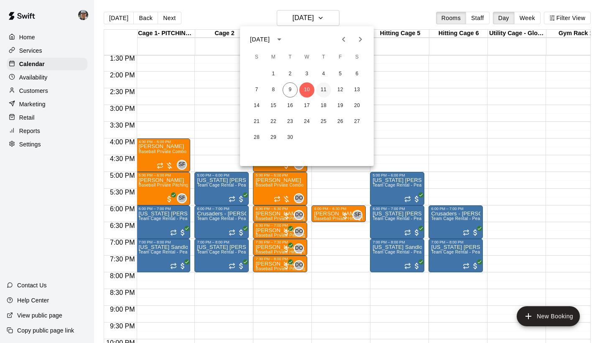
click at [323, 91] on button "11" at bounding box center [323, 89] width 15 height 15
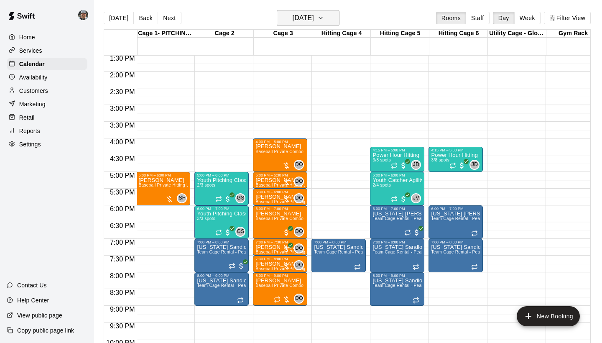
click at [324, 22] on icon "button" at bounding box center [320, 18] width 7 height 10
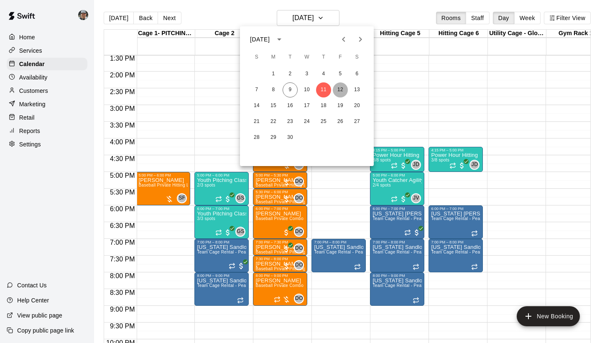
click at [339, 91] on button "12" at bounding box center [340, 89] width 15 height 15
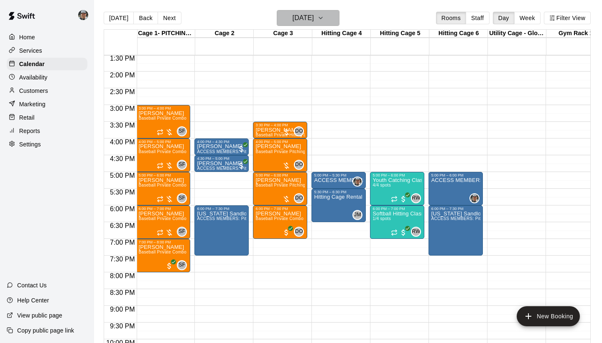
click at [324, 21] on icon "button" at bounding box center [320, 18] width 7 height 10
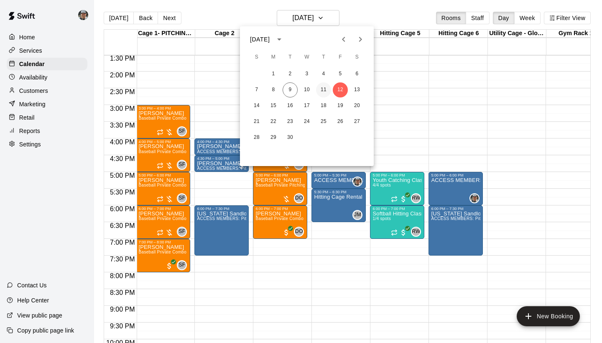
click at [325, 94] on button "11" at bounding box center [323, 89] width 15 height 15
